Goal: Find specific page/section: Find specific page/section

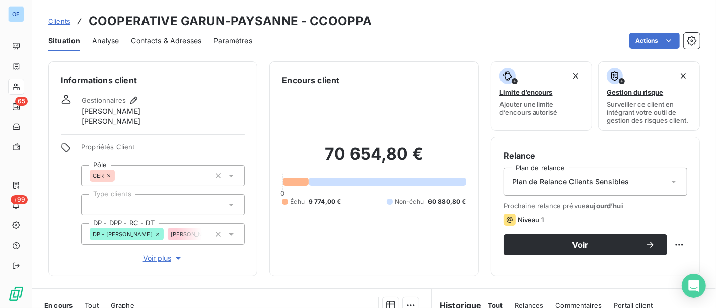
scroll to position [119, 0]
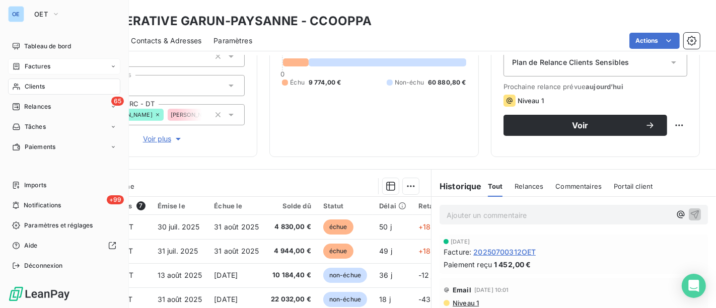
click at [41, 71] on div "Factures" at bounding box center [64, 66] width 112 height 16
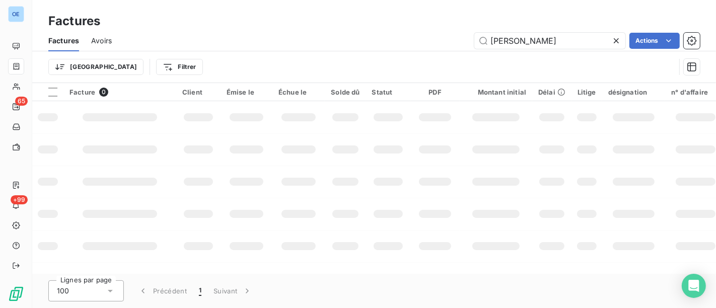
drag, startPoint x: 550, startPoint y: 41, endPoint x: 311, endPoint y: 12, distance: 240.5
click at [401, 16] on div "Factures Factures Avoirs MARIUS Actions Trier Filtrer" at bounding box center [374, 41] width 684 height 83
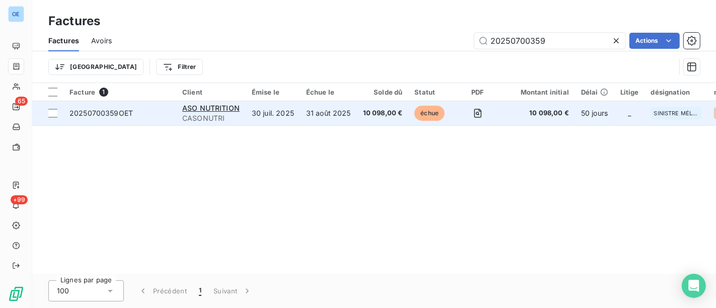
type input "20250700359"
click at [391, 121] on td "10 098,00 €" at bounding box center [383, 113] width 52 height 24
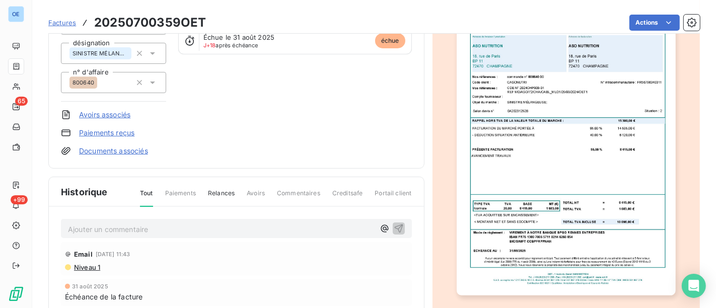
scroll to position [168, 0]
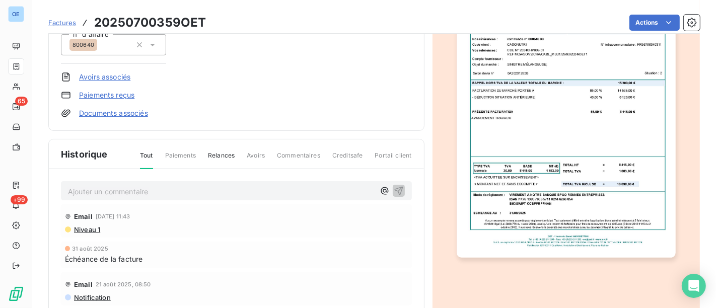
click at [532, 221] on img "button" at bounding box center [566, 103] width 219 height 309
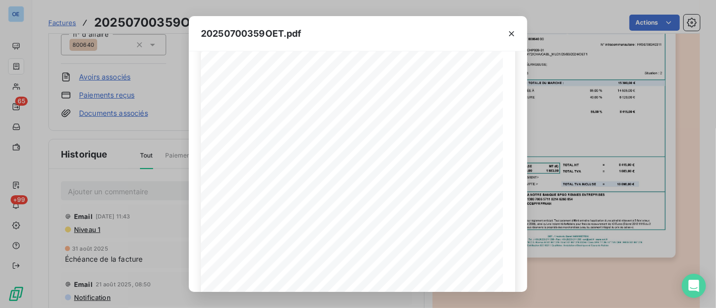
scroll to position [168, 0]
click at [567, 171] on div "20250700359OET.pdf [PERSON_NAME], le [DATE] FACTURE N° 20250700359OET Page 1 su…" at bounding box center [358, 154] width 716 height 308
